Goal: Navigation & Orientation: Find specific page/section

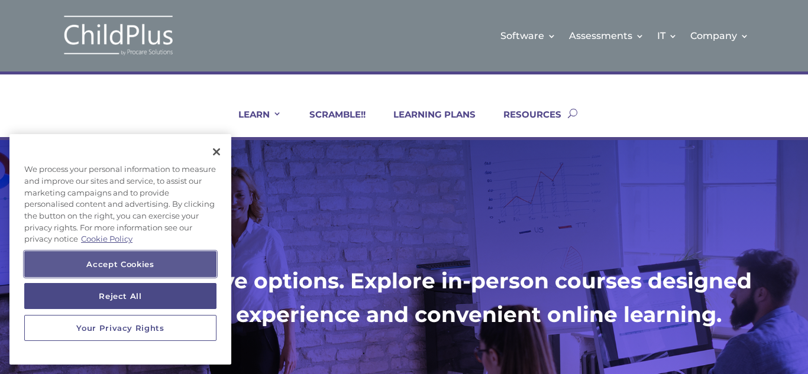
click at [157, 264] on button "Accept Cookies" at bounding box center [120, 264] width 192 height 26
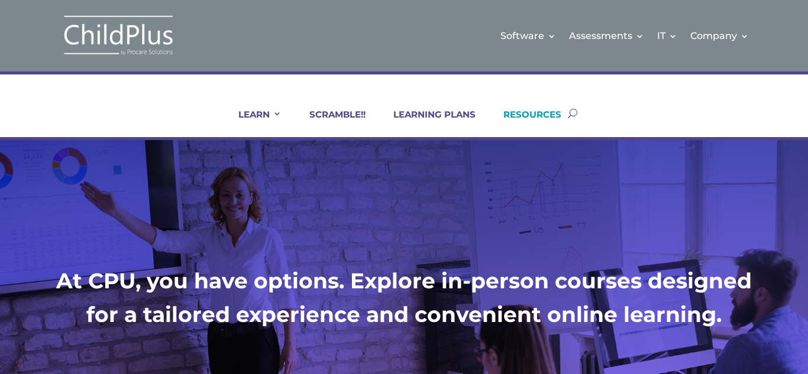
click at [522, 117] on link "RESOURCES" at bounding box center [524, 123] width 73 height 28
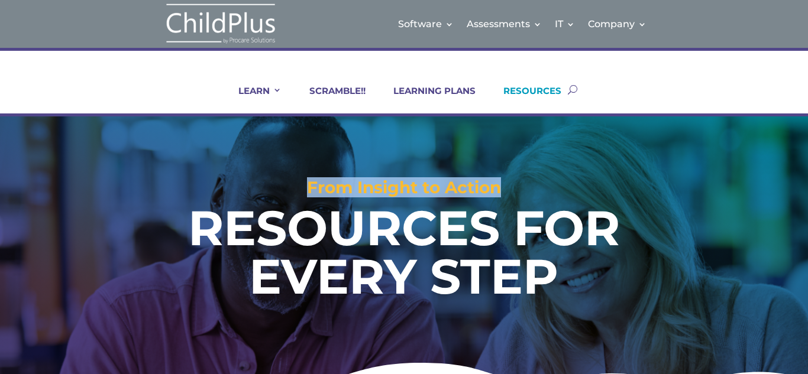
drag, startPoint x: 807, startPoint y: 150, endPoint x: 795, endPoint y: 64, distance: 87.2
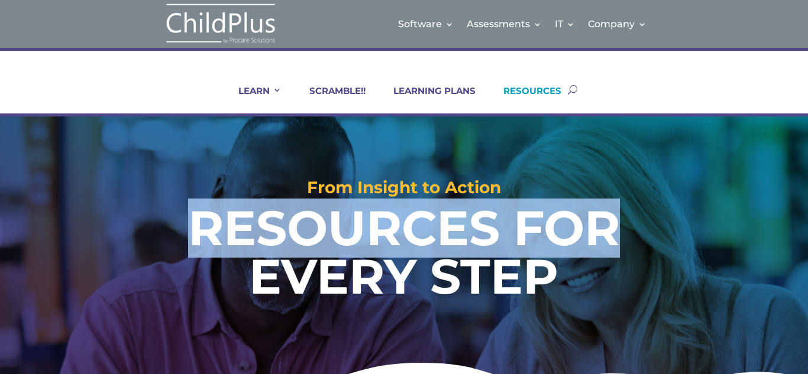
drag, startPoint x: 745, startPoint y: 243, endPoint x: 747, endPoint y: 172, distance: 71.0
click at [747, 172] on div "From Insight to Action RESOURCES FOR EVERY STEP" at bounding box center [403, 222] width 727 height 212
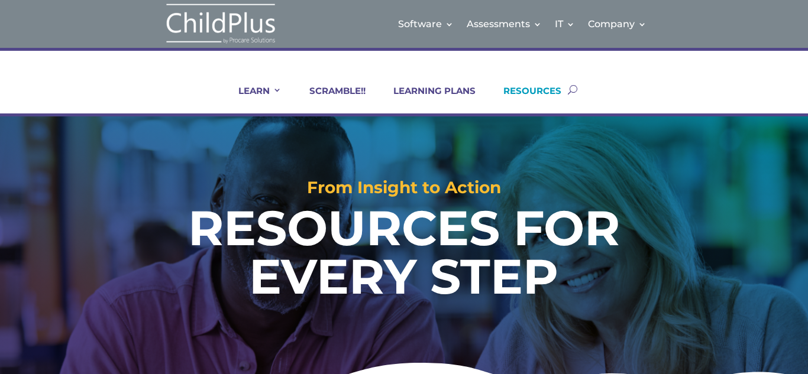
click at [439, 190] on h2 "From Insight to Action" at bounding box center [403, 190] width 727 height 22
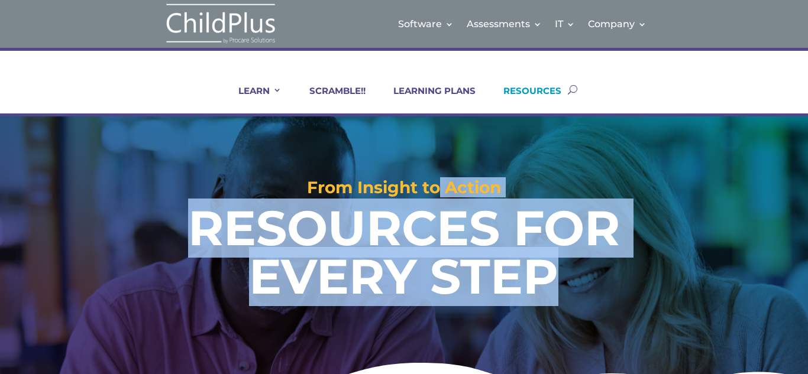
drag, startPoint x: 439, startPoint y: 190, endPoint x: 450, endPoint y: 349, distance: 159.4
click at [450, 349] on div "From Insight to Action RESOURCES FOR EVERY STEP" at bounding box center [404, 253] width 808 height 274
click at [417, 367] on div "From Insight to Action RESOURCES FOR EVERY STEP" at bounding box center [404, 253] width 808 height 274
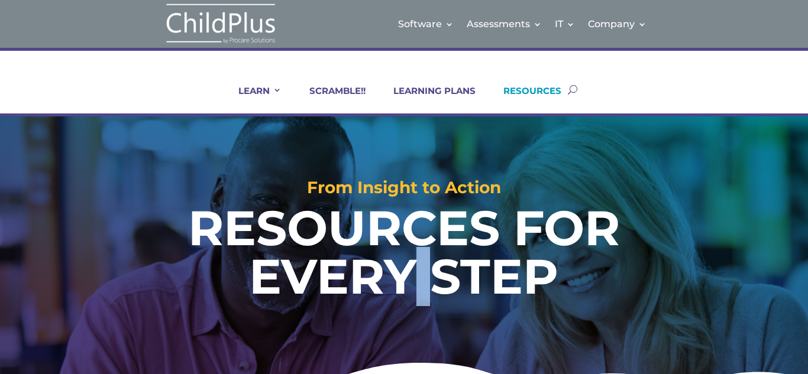
click at [417, 367] on div "From Insight to Action RESOURCES FOR EVERY STEP" at bounding box center [404, 253] width 808 height 274
click at [449, 98] on link "LEARNING PLANS" at bounding box center [426, 99] width 97 height 28
